Goal: Information Seeking & Learning: Compare options

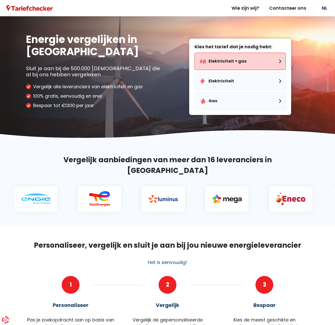
click at [232, 65] on button "Elektriciteit + gas" at bounding box center [239, 61] width 91 height 17
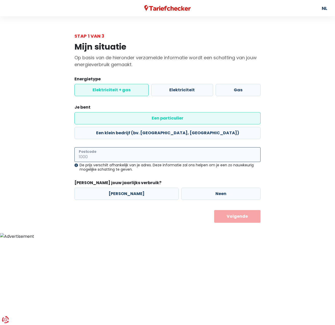
click at [107, 147] on input "Postcode" at bounding box center [167, 154] width 186 height 15
type input "2460"
click at [121, 188] on label "[PERSON_NAME]" at bounding box center [126, 194] width 104 height 12
click at [121, 188] on input "[PERSON_NAME]" at bounding box center [126, 194] width 104 height 12
radio input "true"
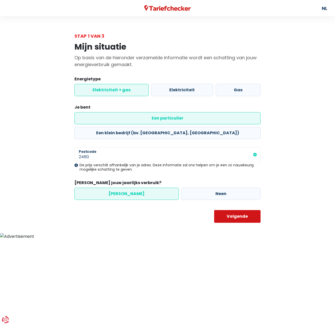
click at [230, 210] on button "Volgende" at bounding box center [237, 216] width 47 height 13
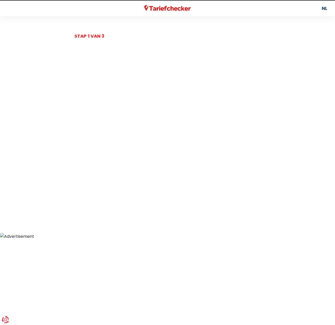
select select
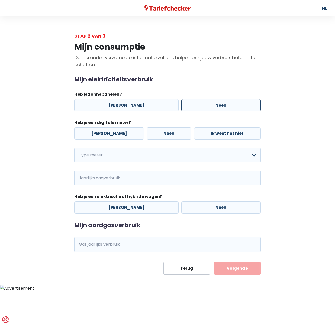
click at [205, 106] on label "Neen" at bounding box center [220, 105] width 79 height 12
click at [205, 106] on input "Neen" at bounding box center [220, 105] width 79 height 12
radio input "true"
click at [112, 137] on label "[PERSON_NAME]" at bounding box center [109, 134] width 70 height 12
click at [112, 137] on input "[PERSON_NAME]" at bounding box center [109, 134] width 70 height 12
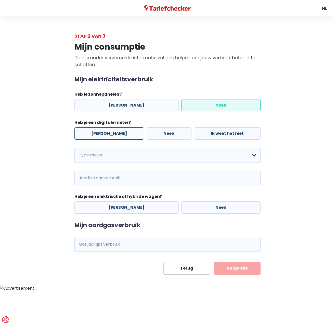
radio input "true"
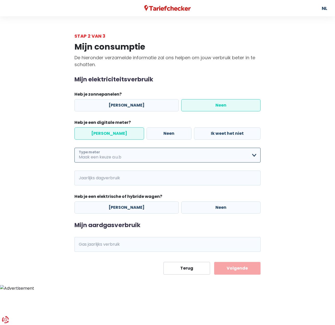
select select "day_night_bi_hourly"
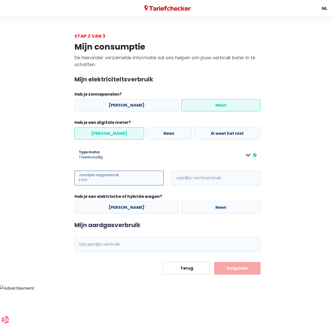
click at [116, 178] on input "Jaarlijks dagverbruik" at bounding box center [125, 178] width 75 height 15
type input "712"
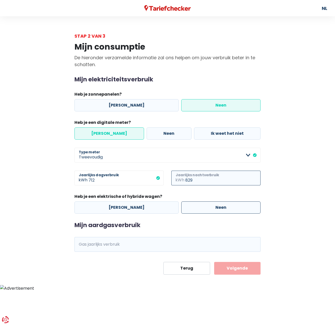
type input "829"
click at [214, 209] on label "Neen" at bounding box center [220, 208] width 79 height 12
click at [214, 209] on input "Neen" at bounding box center [220, 208] width 79 height 12
radio input "true"
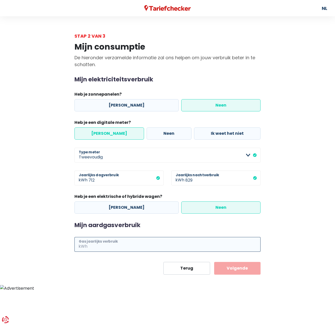
click at [130, 246] on input "Gas jaarlijks verbruik" at bounding box center [174, 244] width 172 height 15
type input "12493"
click at [241, 269] on button "Volgende" at bounding box center [237, 268] width 47 height 13
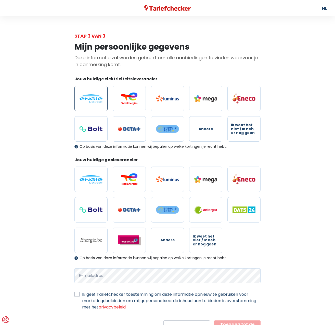
click at [90, 101] on img at bounding box center [90, 98] width 23 height 8
click at [90, 101] on input "radio" at bounding box center [90, 98] width 33 height 25
radio input "true"
click at [88, 176] on img at bounding box center [90, 179] width 23 height 8
click at [88, 176] on input "radio" at bounding box center [90, 179] width 33 height 25
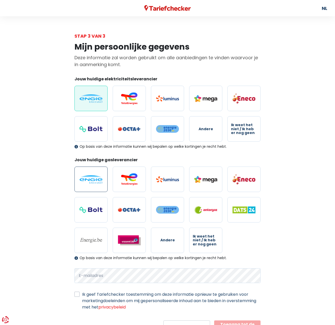
radio input "true"
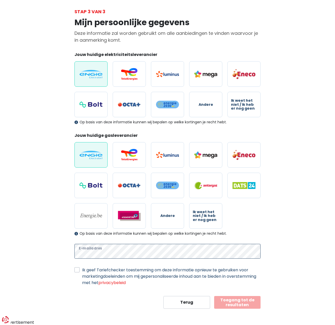
scroll to position [24, 0]
click at [82, 271] on label "Ik geef Tariefchecker toestemming om deze informatie opnieuw te gebruiken voor …" at bounding box center [171, 276] width 178 height 19
click at [75, 271] on input "Ik geef Tariefchecker toestemming om deze informatie opnieuw te gebruiken voor …" at bounding box center [76, 269] width 5 height 5
checkbox input "true"
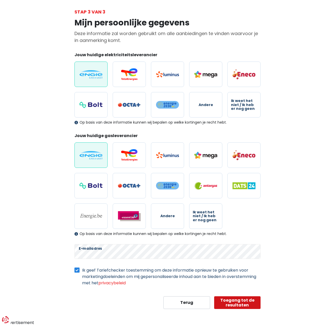
click at [233, 301] on button "Toegang tot de resultaten" at bounding box center [237, 303] width 47 height 13
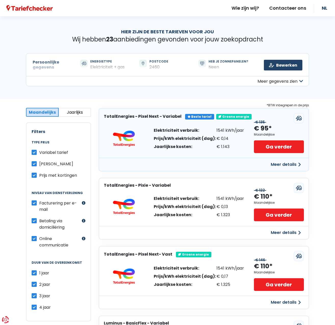
click at [39, 153] on label "Variabel tarief" at bounding box center [53, 152] width 29 height 6
click at [33, 153] on input "Variabel tarief" at bounding box center [34, 151] width 5 height 5
checkbox input "false"
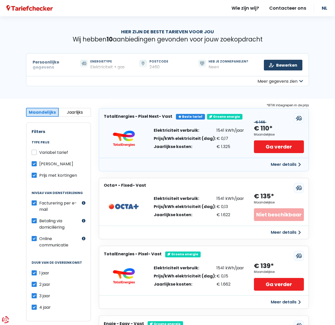
click at [282, 163] on button "Meer details" at bounding box center [285, 164] width 36 height 9
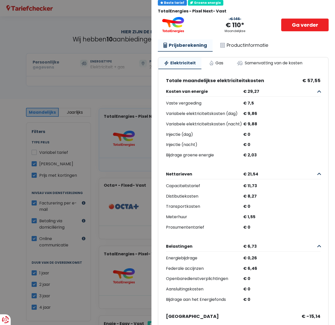
scroll to position [22, 0]
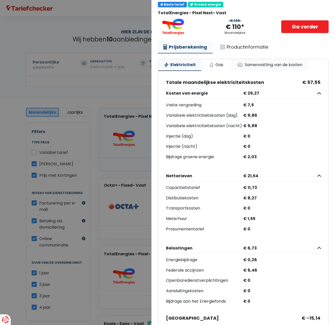
click at [275, 65] on link "Samenvatting van de kosten" at bounding box center [269, 64] width 77 height 11
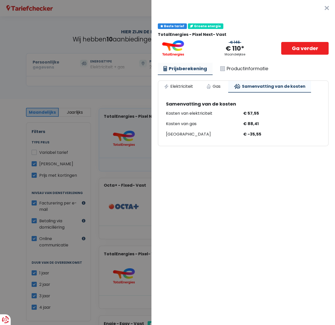
click at [183, 69] on link "Prijsberekening" at bounding box center [185, 69] width 55 height 12
click at [214, 87] on link "Gas" at bounding box center [212, 86] width 25 height 11
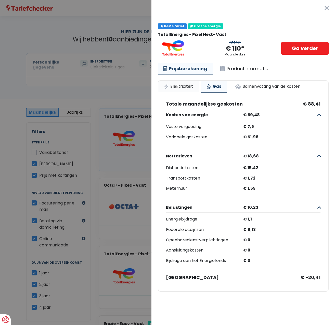
click at [184, 86] on link "Elektriciteit" at bounding box center [178, 86] width 40 height 11
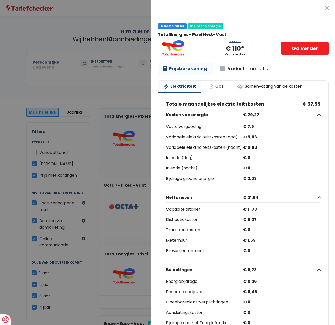
click at [326, 9] on button "×" at bounding box center [326, 8] width 16 height 16
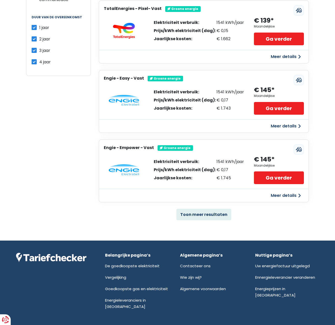
scroll to position [245, 0]
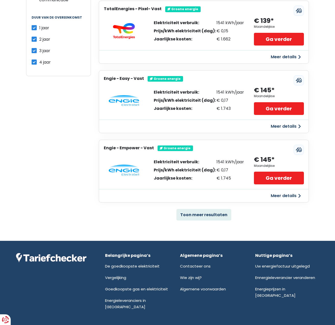
click at [39, 40] on label "2 jaar" at bounding box center [44, 39] width 11 height 6
click at [34, 40] on input "2 jaar" at bounding box center [34, 38] width 5 height 5
checkbox input "false"
click at [39, 51] on label "3 jaar" at bounding box center [44, 51] width 11 height 6
click at [34, 51] on input "3 jaar" at bounding box center [34, 50] width 5 height 5
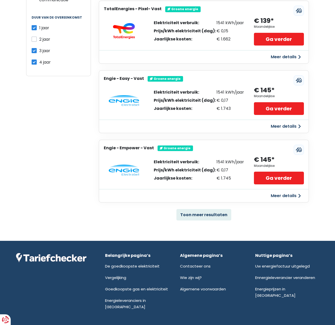
checkbox input "false"
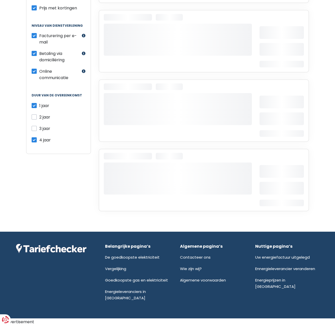
scroll to position [160, 0]
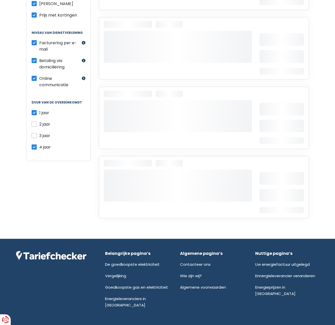
click at [34, 63] on div "Betaling via domiciliëring" at bounding box center [56, 64] width 49 height 13
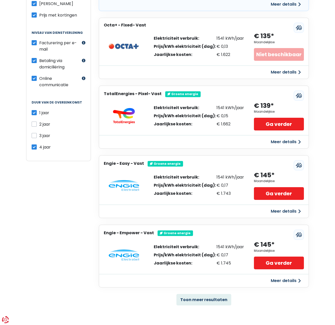
drag, startPoint x: 35, startPoint y: 147, endPoint x: 54, endPoint y: 144, distance: 19.6
click at [39, 147] on label "4 jaar" at bounding box center [44, 147] width 11 height 6
click at [35, 147] on input "4 jaar" at bounding box center [34, 146] width 5 height 5
checkbox input "false"
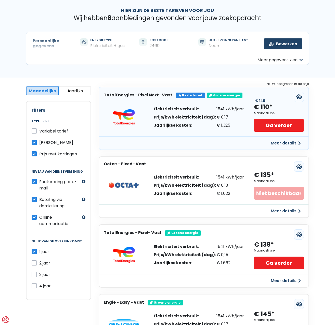
scroll to position [21, 0]
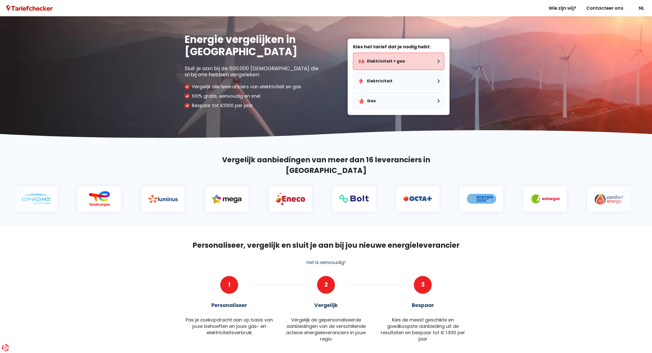
click at [386, 60] on button "Elektriciteit + gas" at bounding box center [398, 61] width 91 height 17
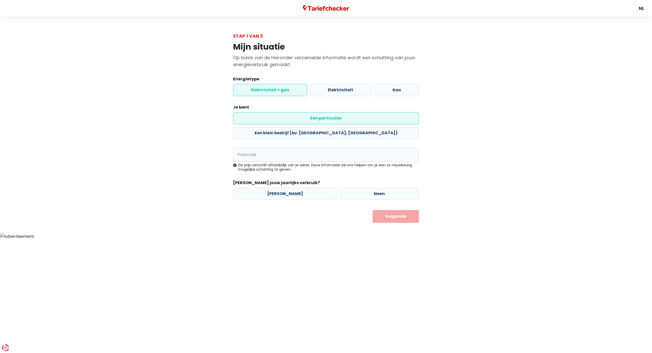
click at [270, 119] on label "Een particulier" at bounding box center [326, 118] width 186 height 12
click at [270, 119] on input "Een particulier" at bounding box center [326, 118] width 186 height 12
click at [265, 147] on input "Postcode" at bounding box center [326, 154] width 186 height 15
type input "2460"
click at [279, 188] on label "[PERSON_NAME]" at bounding box center [285, 194] width 104 height 12
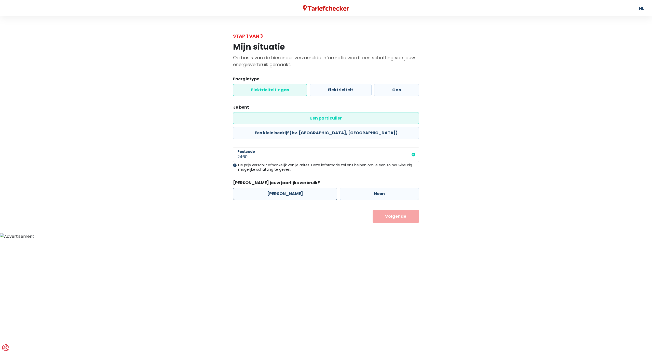
click at [279, 188] on input "[PERSON_NAME]" at bounding box center [285, 194] width 104 height 12
radio input "true"
click at [396, 209] on body "U hebt controle over uw gegevens Onze zakelijke partners en wij gebruiken techn…" at bounding box center [326, 120] width 652 height 240
click at [397, 210] on button "Volgende" at bounding box center [396, 216] width 47 height 13
select select
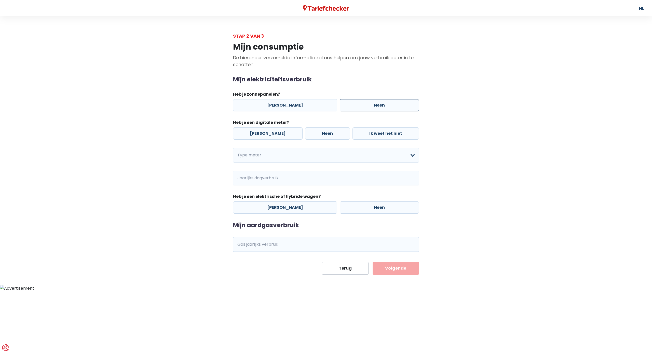
click at [369, 104] on label "Neen" at bounding box center [379, 105] width 79 height 12
click at [369, 104] on input "Neen" at bounding box center [379, 105] width 79 height 12
radio input "true"
click at [267, 136] on label "[PERSON_NAME]" at bounding box center [268, 134] width 70 height 12
click at [267, 136] on input "[PERSON_NAME]" at bounding box center [268, 134] width 70 height 12
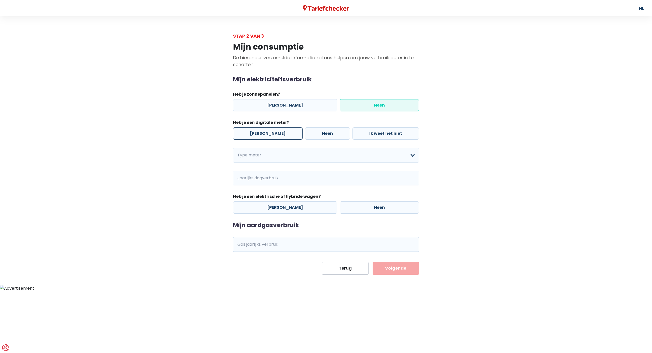
radio input "true"
select select "day_night_bi_hourly"
click at [270, 180] on input "Jaarlijks dagverbruik" at bounding box center [284, 178] width 75 height 15
type input "712"
type input "829"
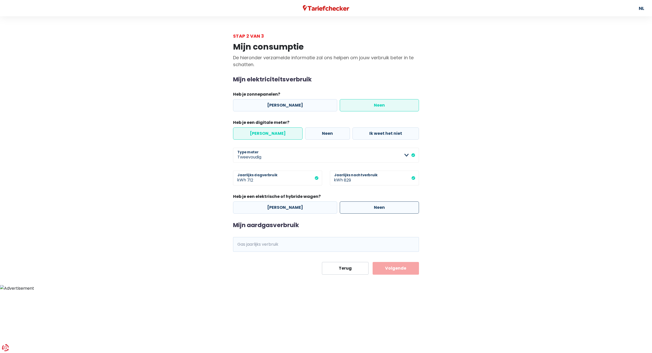
click at [369, 207] on label "Neen" at bounding box center [379, 208] width 79 height 12
click at [369, 207] on input "Neen" at bounding box center [379, 208] width 79 height 12
radio input "true"
click at [272, 242] on input "Gas jaarlijks verbruik" at bounding box center [333, 244] width 172 height 15
type input "12493"
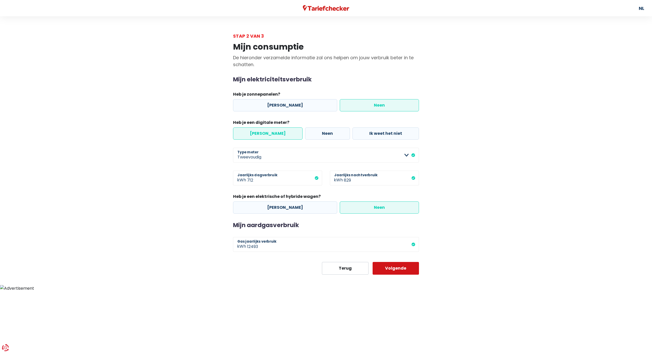
click at [402, 268] on button "Volgende" at bounding box center [396, 268] width 47 height 13
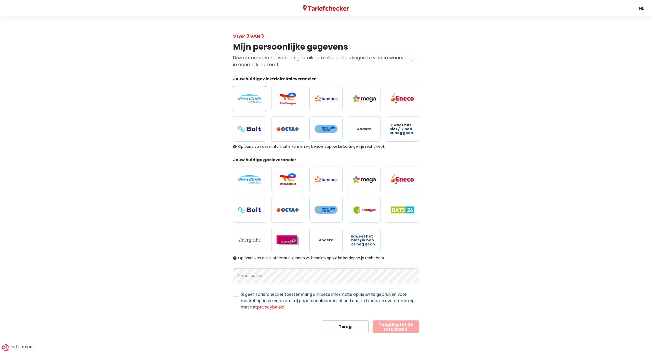
click at [248, 104] on label at bounding box center [249, 98] width 33 height 25
click at [248, 104] on input "radio" at bounding box center [249, 98] width 33 height 25
radio input "true"
click at [255, 176] on img at bounding box center [249, 179] width 23 height 8
click at [255, 176] on input "radio" at bounding box center [249, 179] width 33 height 25
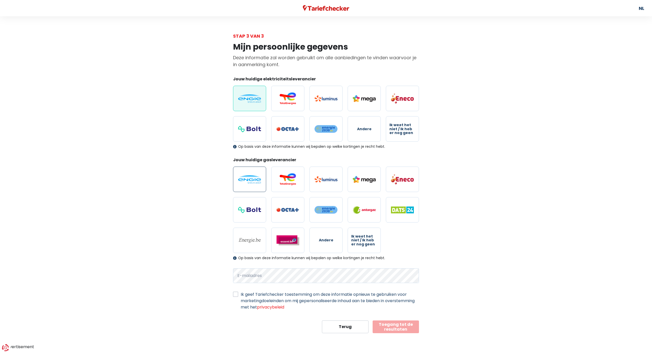
radio input "true"
click at [241, 294] on label "Ik geef Tariefchecker toestemming om deze informatie opnieuw te gebruiken voor …" at bounding box center [330, 301] width 178 height 19
click at [235, 294] on input "Ik geef Tariefchecker toestemming om deze informatie opnieuw te gebruiken voor …" at bounding box center [235, 294] width 5 height 5
click at [241, 294] on label "Ik geef Tariefchecker toestemming om deze informatie opnieuw te gebruiken voor …" at bounding box center [330, 301] width 178 height 19
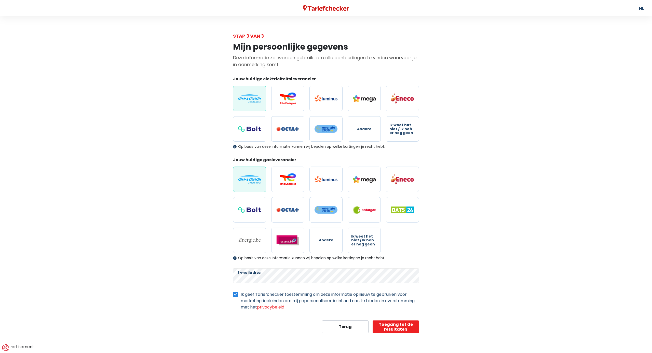
click at [235, 294] on input "Ik geef Tariefchecker toestemming om deze informatie opnieuw te gebruiken voor …" at bounding box center [235, 294] width 5 height 5
click at [241, 294] on label "Ik geef Tariefchecker toestemming om deze informatie opnieuw te gebruiken voor …" at bounding box center [330, 301] width 178 height 19
click at [236, 294] on input "Ik geef Tariefchecker toestemming om deze informatie opnieuw te gebruiken voor …" at bounding box center [235, 294] width 5 height 5
checkbox input "true"
click at [401, 329] on button "Toegang tot de resultaten" at bounding box center [396, 327] width 47 height 13
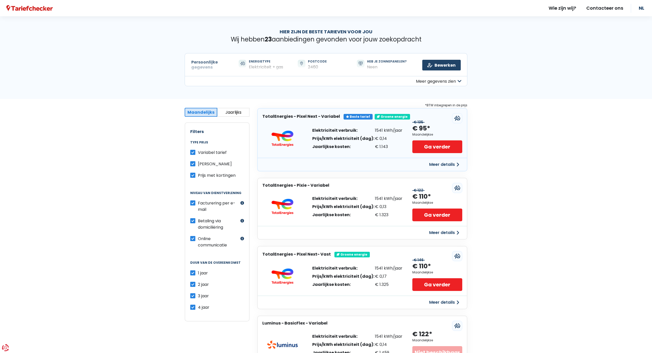
click at [198, 152] on label "Variabel tarief" at bounding box center [212, 152] width 29 height 6
click at [194, 152] on input "Variabel tarief" at bounding box center [192, 151] width 5 height 5
checkbox input "false"
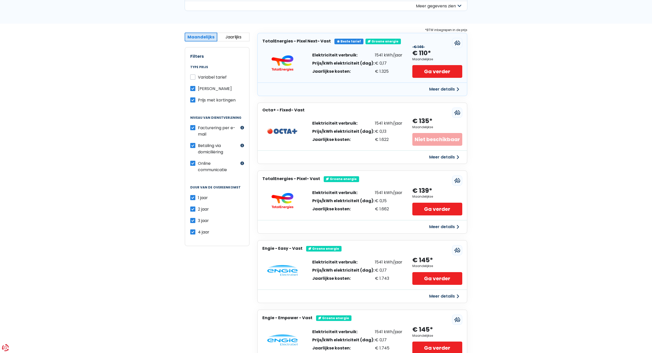
scroll to position [76, 0]
click at [443, 72] on link "Ga verder" at bounding box center [437, 71] width 50 height 13
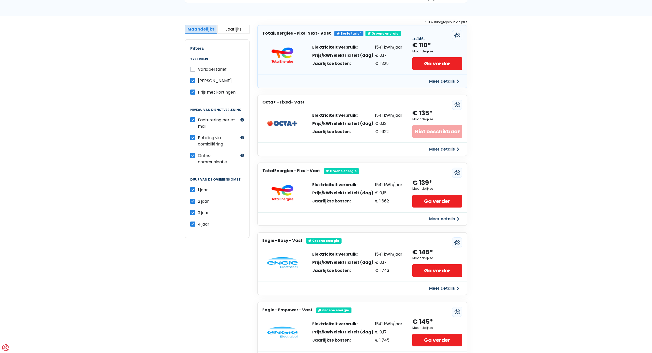
scroll to position [83, 0]
click at [442, 148] on button "Meer details" at bounding box center [444, 149] width 36 height 9
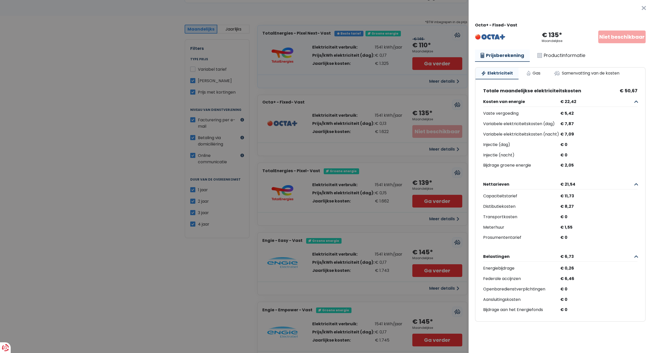
click at [97, 122] on Vast "Plus de détails - Octa × Octa+ - Fixed- Vast € 135* Maandelijkse Niet beschikba…" at bounding box center [326, 176] width 652 height 353
